Goal: Task Accomplishment & Management: Use online tool/utility

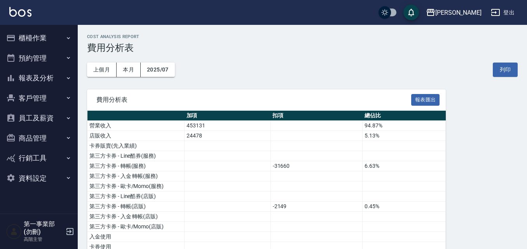
scroll to position [537, 0]
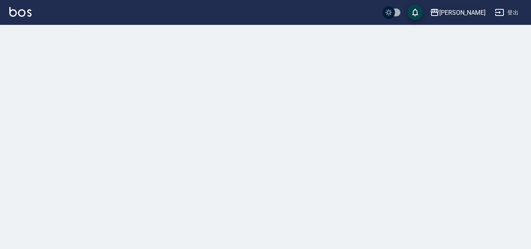
click at [474, 13] on div "[PERSON_NAME]" at bounding box center [462, 13] width 46 height 10
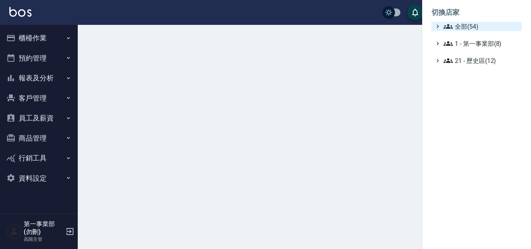
click at [470, 23] on span "全部(54)" at bounding box center [481, 26] width 75 height 9
click at [470, 25] on span "全部(54)" at bounding box center [481, 26] width 75 height 9
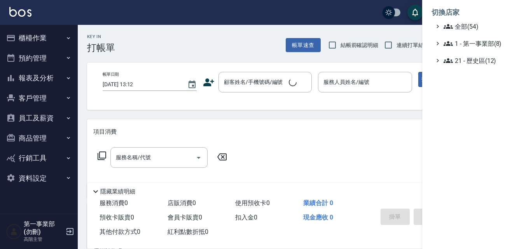
click at [470, 25] on span "全部(54)" at bounding box center [481, 26] width 75 height 9
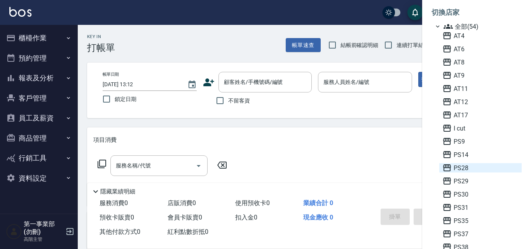
click at [469, 168] on span "PS28" at bounding box center [481, 167] width 76 height 9
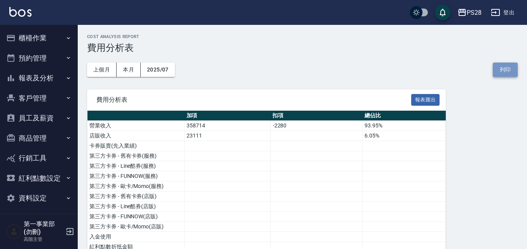
click at [509, 70] on button "列印" at bounding box center [505, 70] width 25 height 14
click at [511, 65] on button "列印" at bounding box center [505, 70] width 25 height 14
click at [511, 75] on button "列印" at bounding box center [505, 70] width 25 height 14
